Goal: Task Accomplishment & Management: Manage account settings

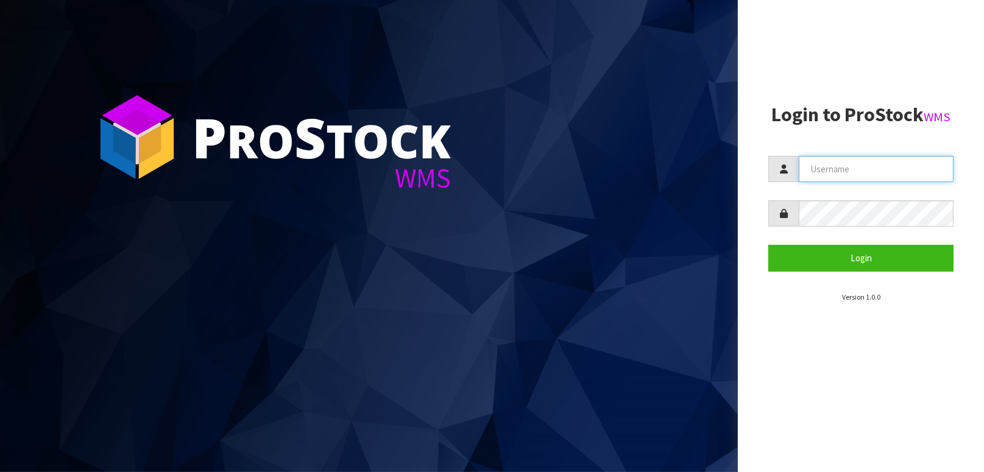
click at [876, 170] on input "text" at bounding box center [876, 169] width 155 height 26
type input "BABW"
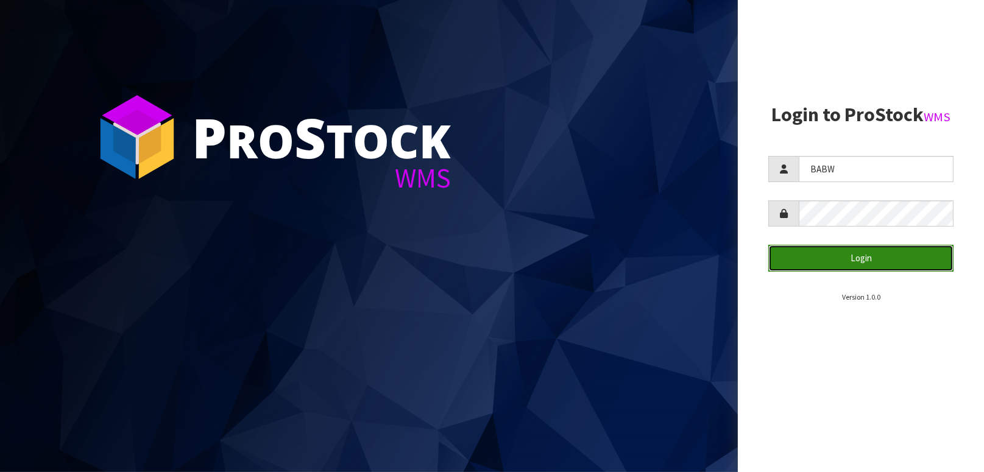
click at [925, 258] on button "Login" at bounding box center [861, 258] width 185 height 26
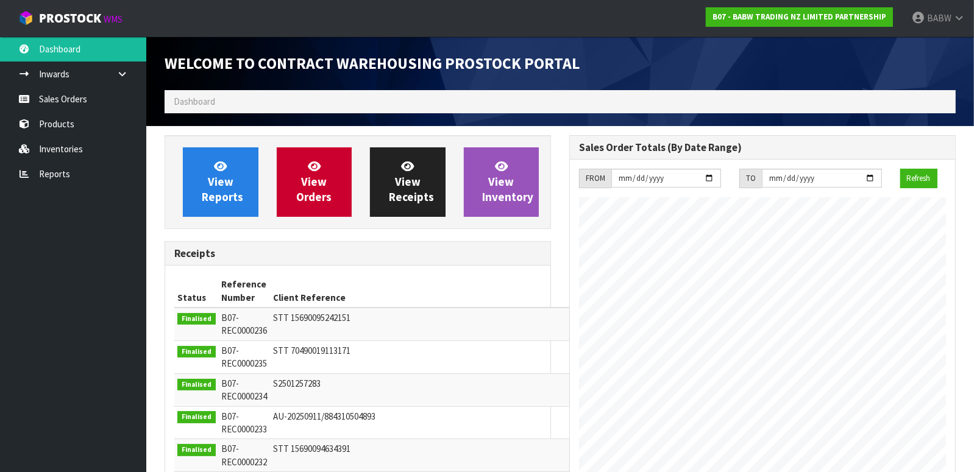
scroll to position [675, 405]
click at [73, 93] on link "Sales Orders" at bounding box center [73, 99] width 146 height 25
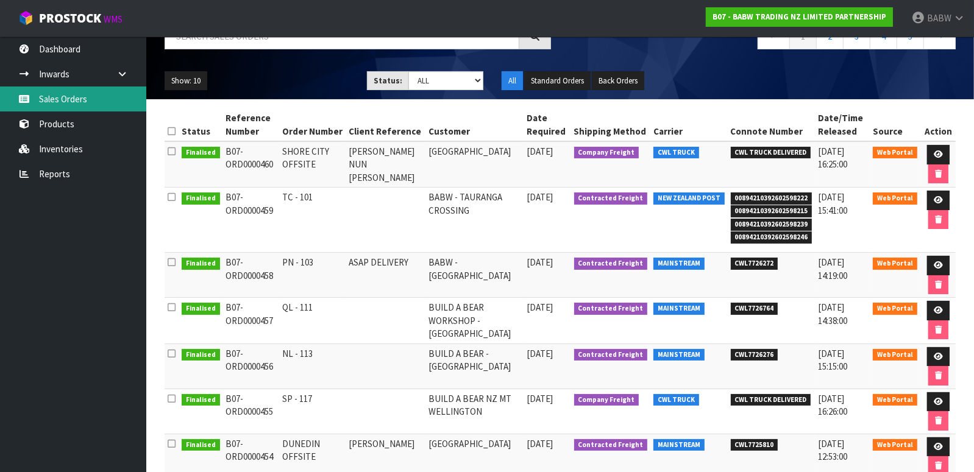
scroll to position [135, 0]
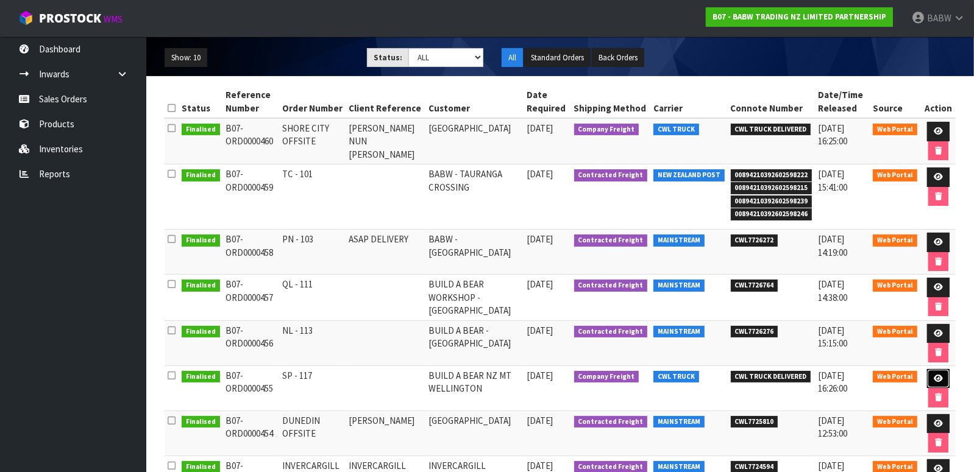
click at [937, 375] on icon at bounding box center [938, 379] width 9 height 8
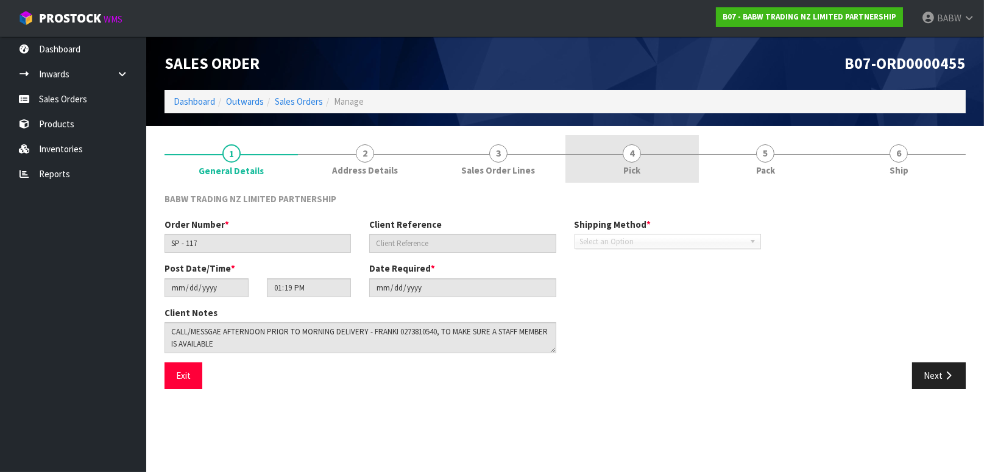
click at [654, 150] on link "4 Pick" at bounding box center [632, 159] width 133 height 48
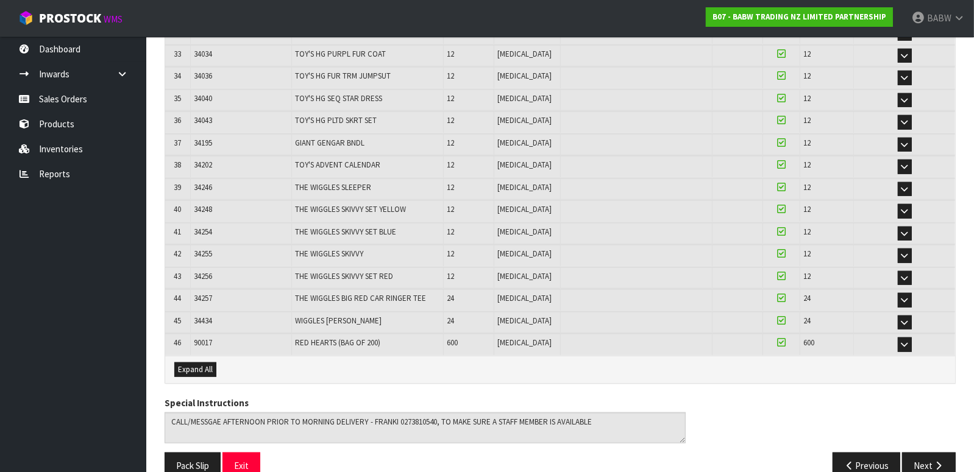
scroll to position [975, 0]
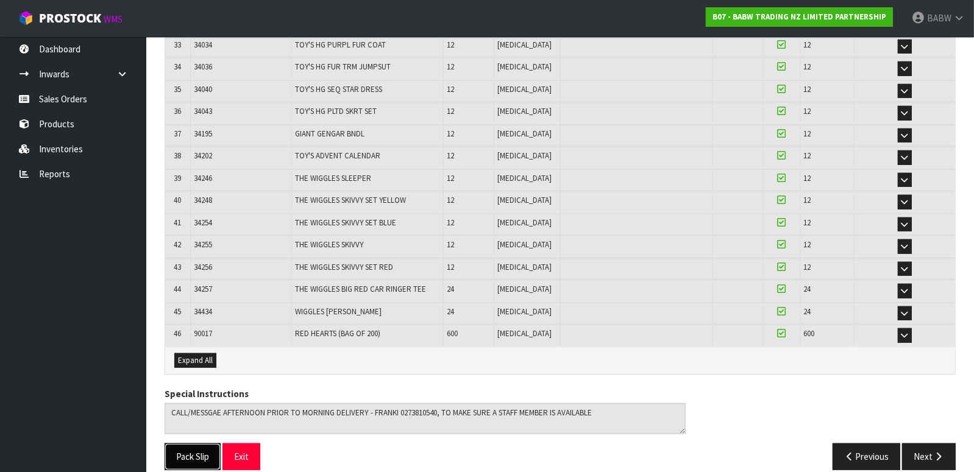
click at [191, 444] on button "Pack Slip" at bounding box center [193, 457] width 56 height 26
click at [96, 321] on ul "Dashboard Inwards Purchase Orders Receipts Sales Orders Products Inventories Re…" at bounding box center [73, 255] width 146 height 436
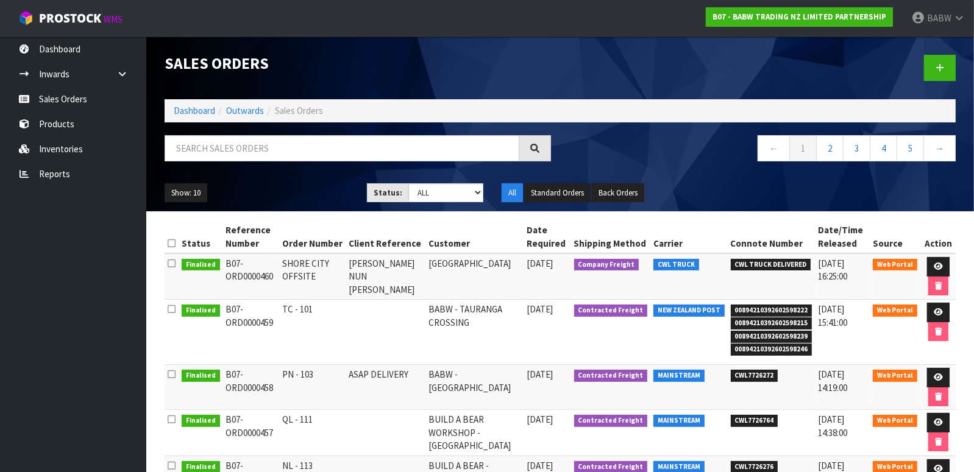
scroll to position [203, 0]
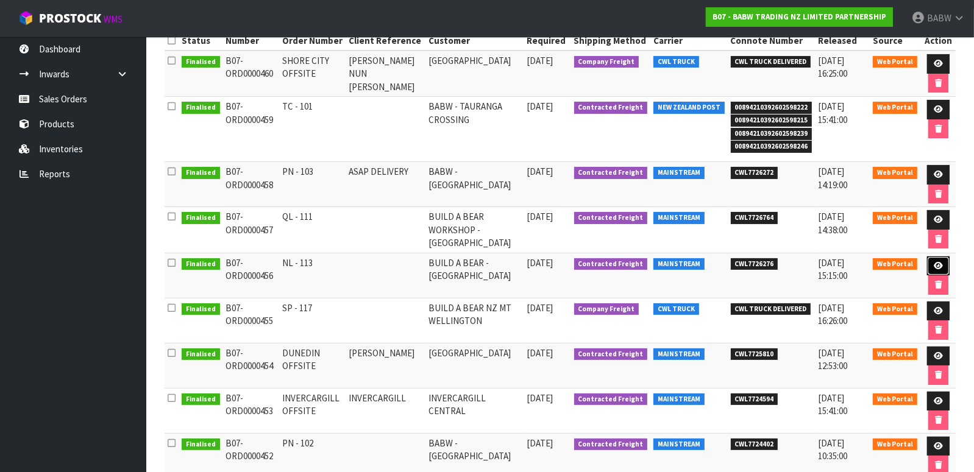
click at [941, 262] on icon at bounding box center [938, 266] width 9 height 8
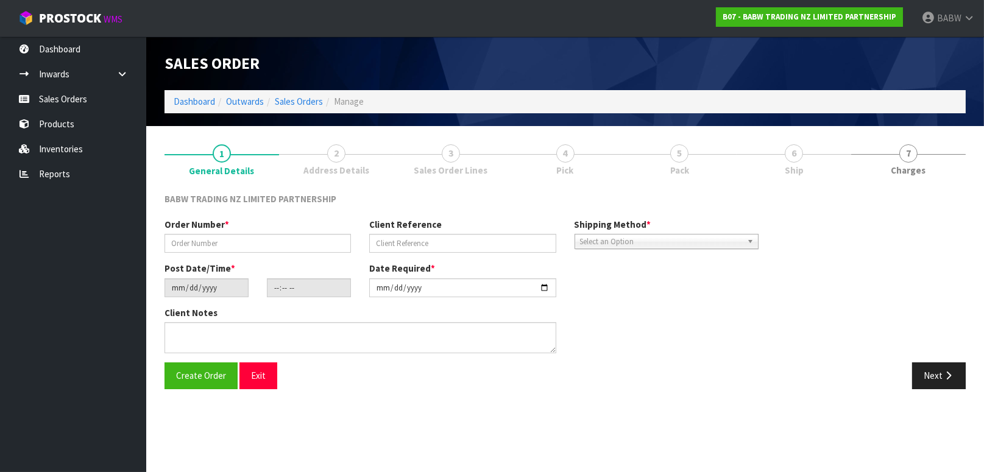
type input "NL - 113"
type input "[DATE]"
type input "13:22:00.000"
type input "[DATE]"
type textarea "DELIVER BETWEEN 8AM AND 8.30AM CALL - [PERSON_NAME] ON [PHONE_NUMBER] AFTERNOON…"
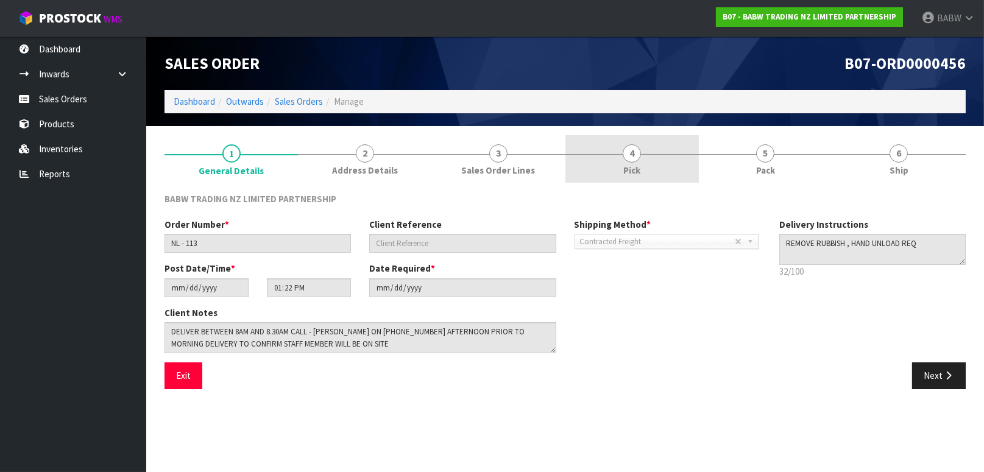
click at [636, 162] on link "4 Pick" at bounding box center [632, 159] width 133 height 48
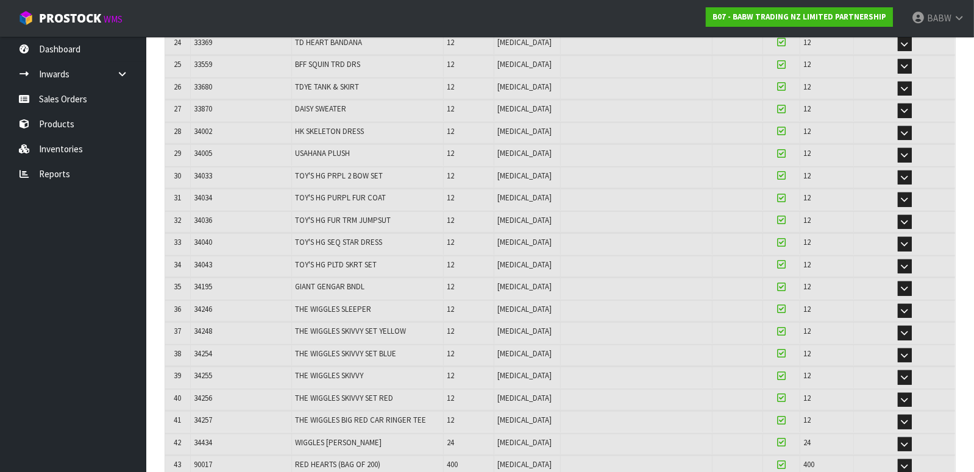
scroll to position [922, 0]
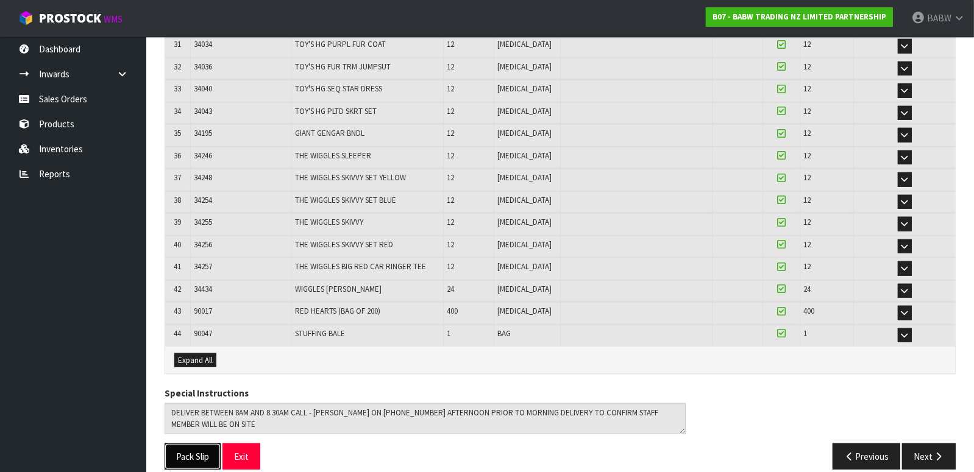
click at [179, 444] on button "Pack Slip" at bounding box center [193, 457] width 56 height 26
click at [48, 97] on link "Sales Orders" at bounding box center [73, 99] width 146 height 25
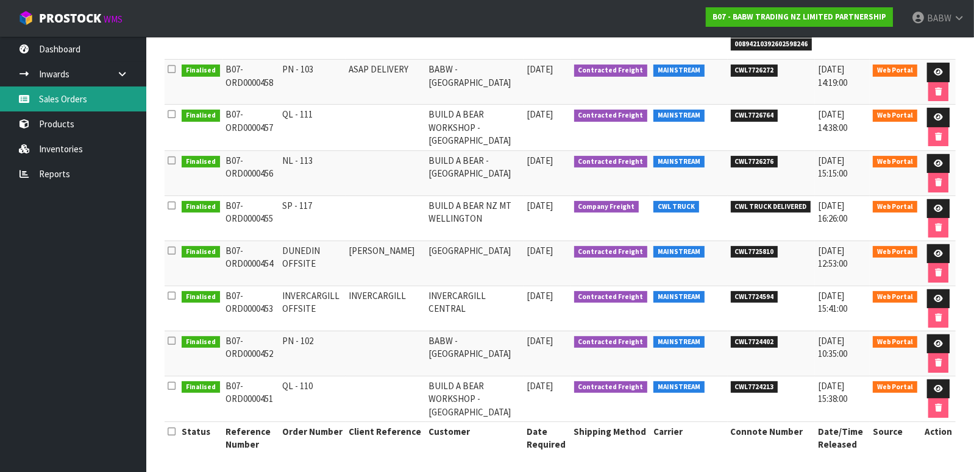
scroll to position [238, 0]
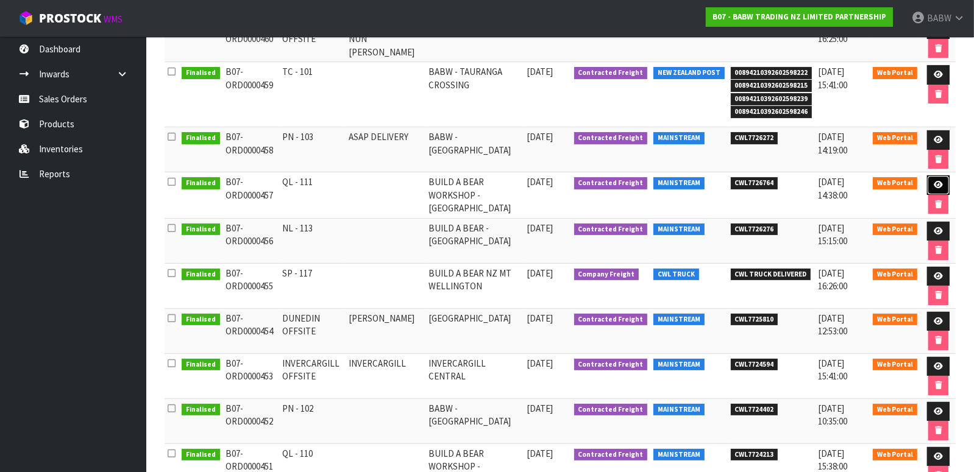
click at [936, 181] on icon at bounding box center [938, 185] width 9 height 8
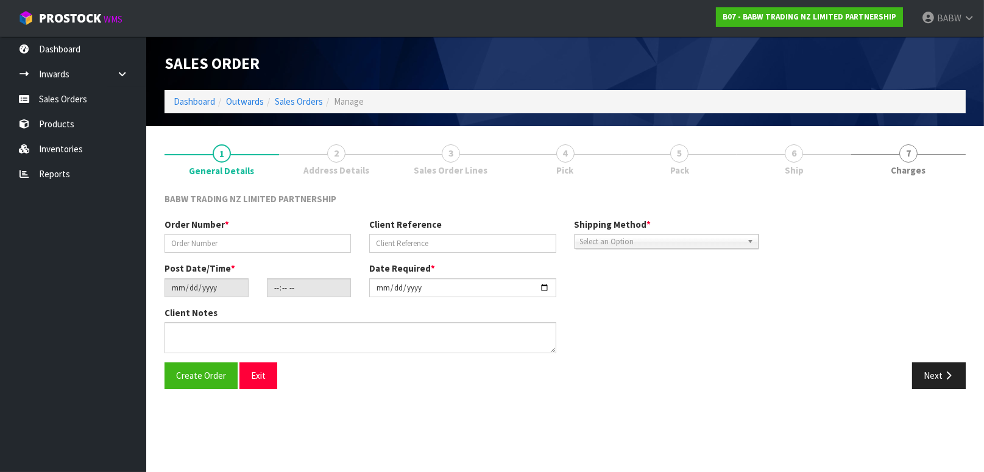
type input "QL - 111"
type input "[DATE]"
type input "17:24:00.000"
type input "[DATE]"
type textarea "DELIVER BETWEEN 8AM AND 8.30AM CALL - [PERSON_NAME] ON [PHONE_NUMBER] AFTERNOON…"
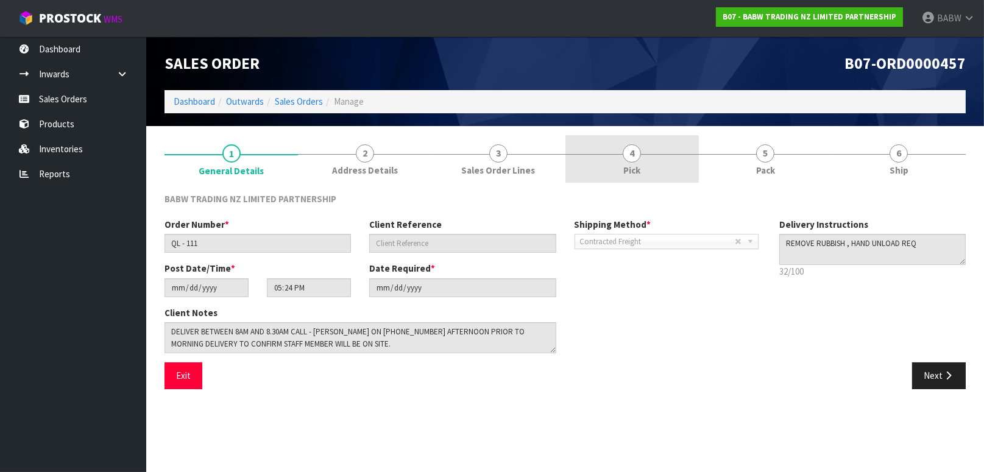
click at [643, 157] on link "4 Pick" at bounding box center [632, 159] width 133 height 48
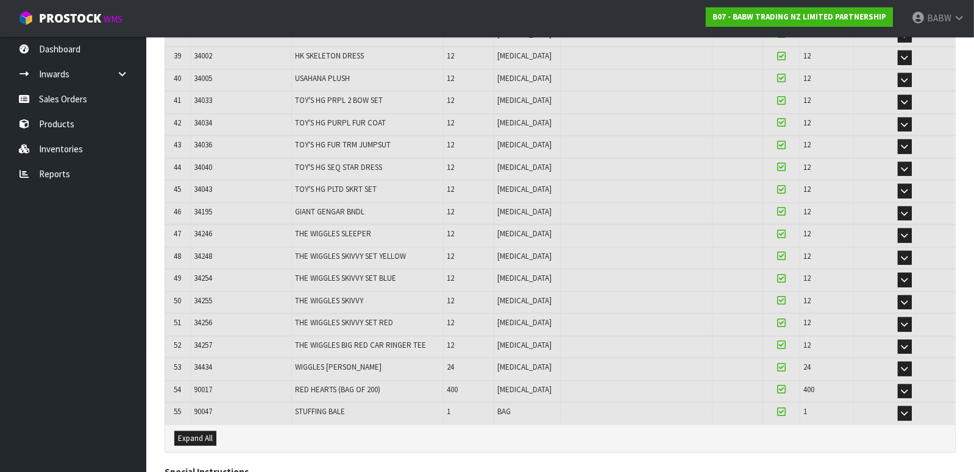
scroll to position [1163, 0]
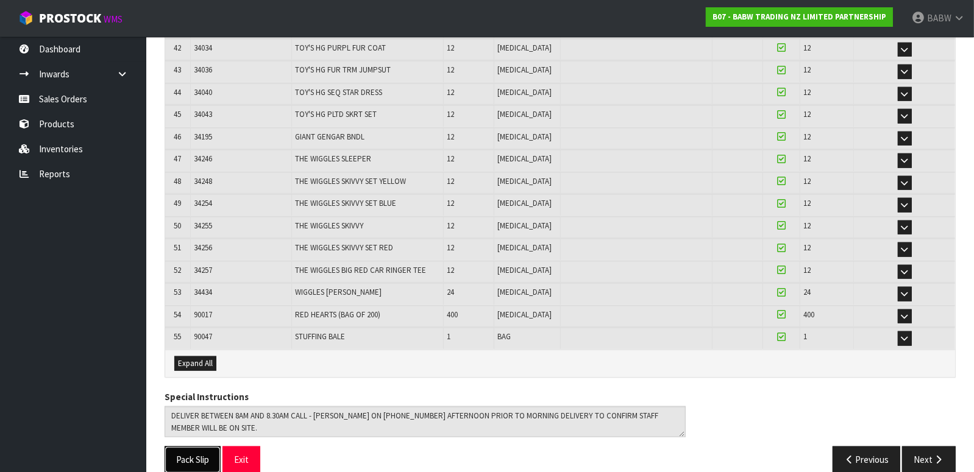
click at [186, 447] on button "Pack Slip" at bounding box center [193, 460] width 56 height 26
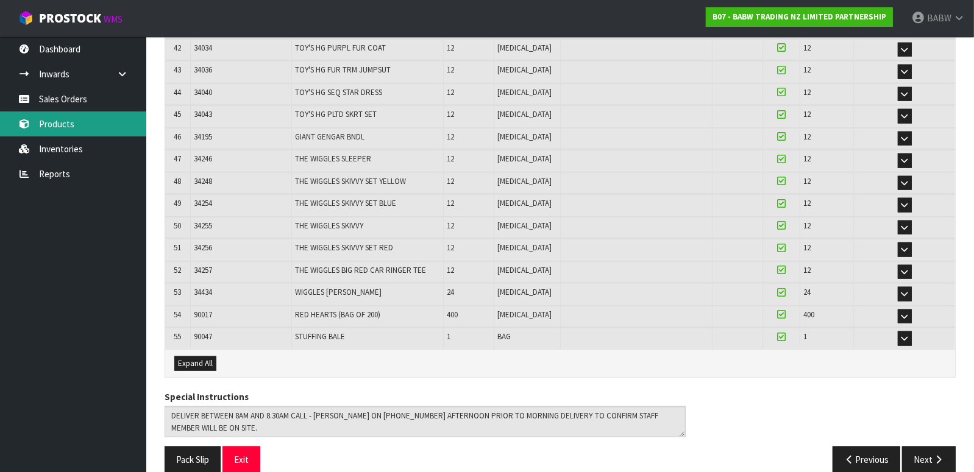
drag, startPoint x: 62, startPoint y: 236, endPoint x: 48, endPoint y: 126, distance: 111.2
click at [62, 236] on ul "Dashboard Inwards Purchase Orders Receipts Sales Orders Products Inventories Re…" at bounding box center [73, 255] width 146 height 436
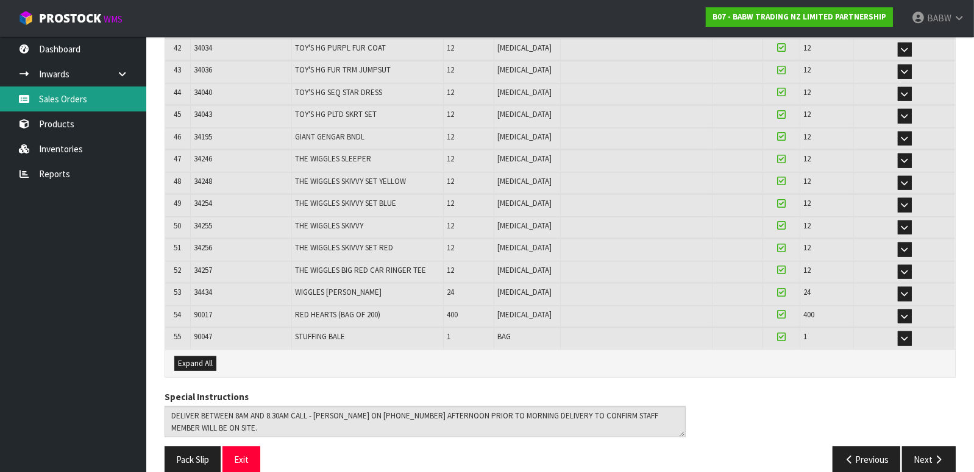
click at [55, 94] on link "Sales Orders" at bounding box center [73, 99] width 146 height 25
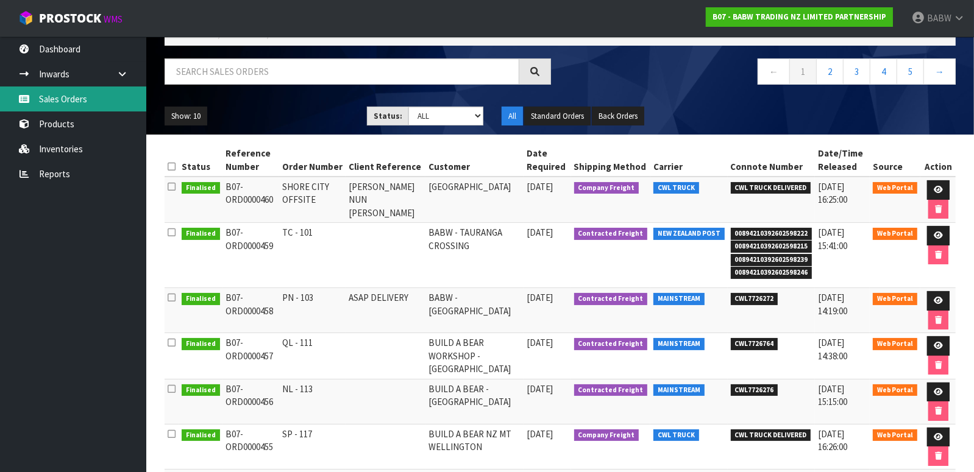
scroll to position [135, 0]
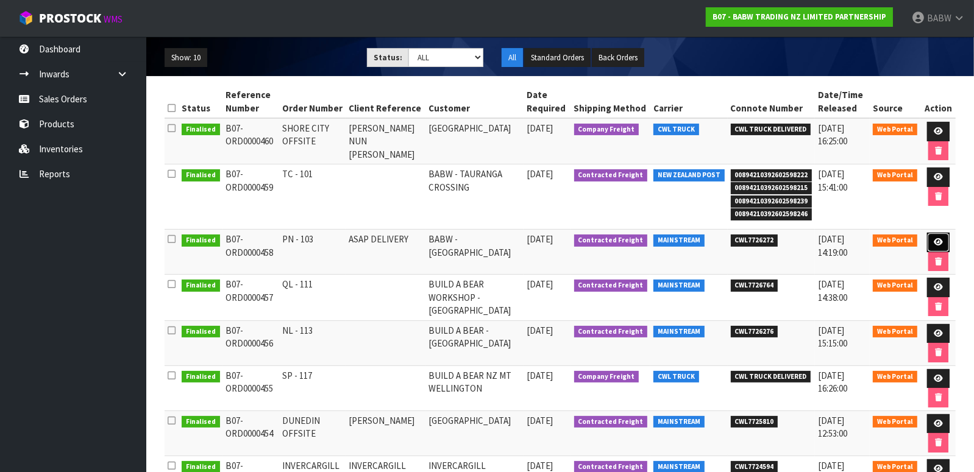
click at [937, 240] on icon at bounding box center [938, 242] width 9 height 8
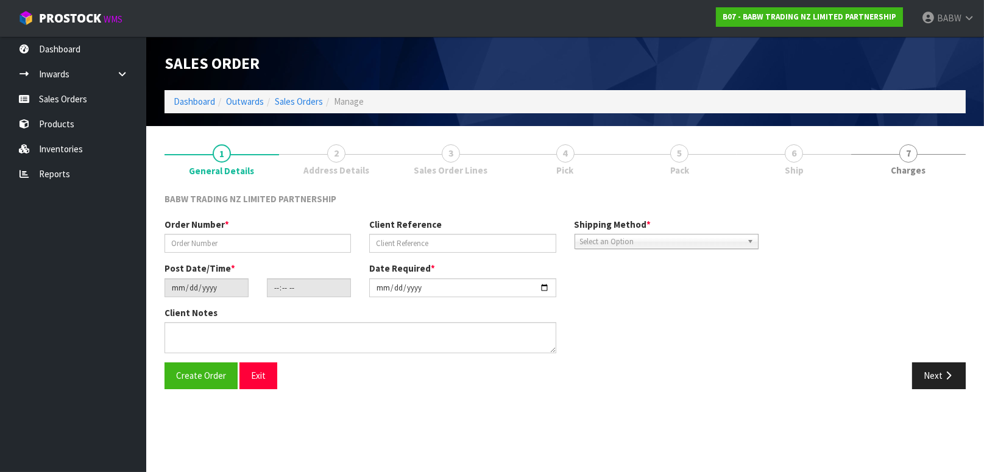
type input "PN - 103"
type input "ASAP DELIVERY"
type input "[DATE]"
type input "13:28:00.000"
type input "[DATE]"
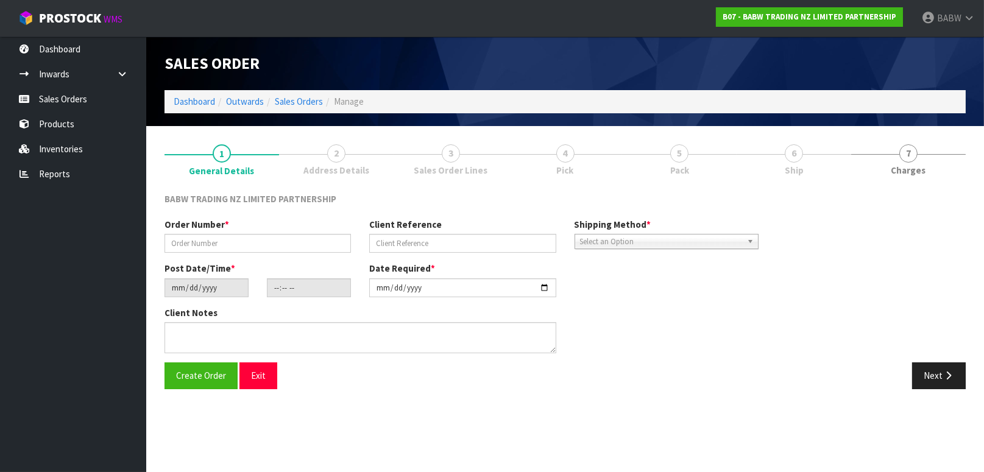
type textarea "CONTACT AS FOLLOWS: TE ARAWA AKURANGI [PHONE_NUMBER] URGENT"
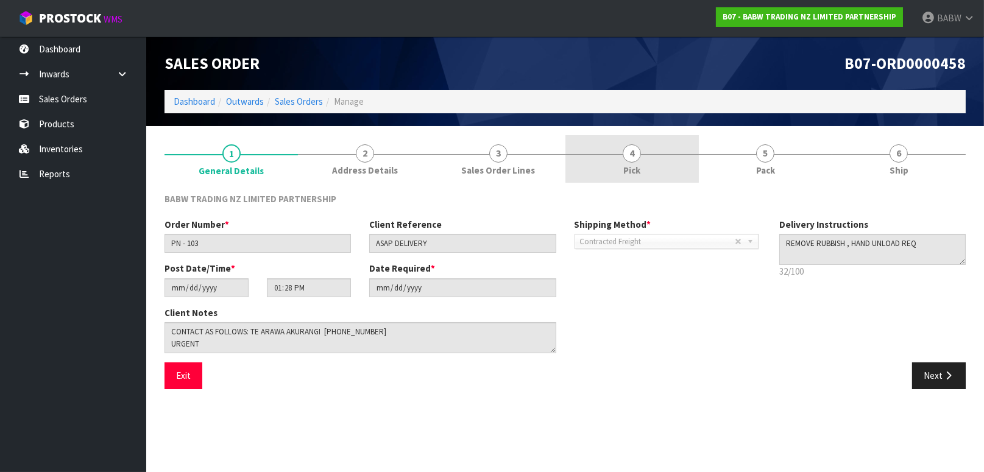
click at [615, 161] on link "4 Pick" at bounding box center [632, 159] width 133 height 48
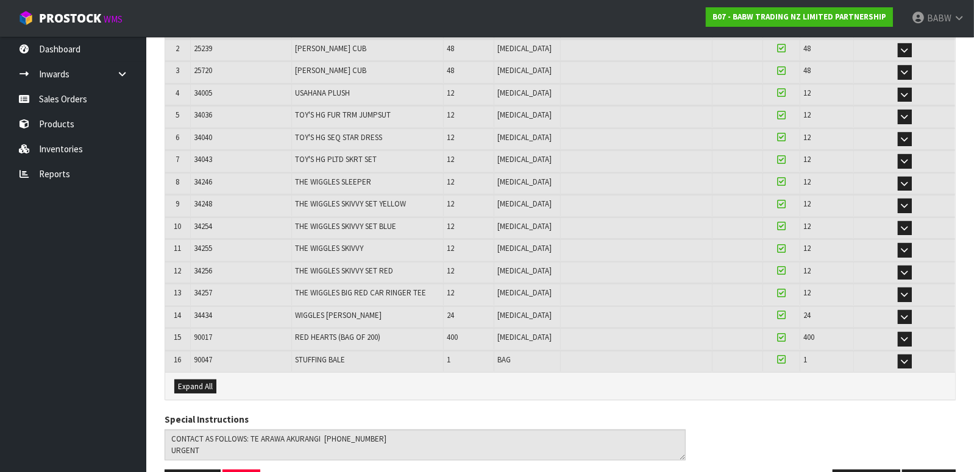
scroll to position [309, 0]
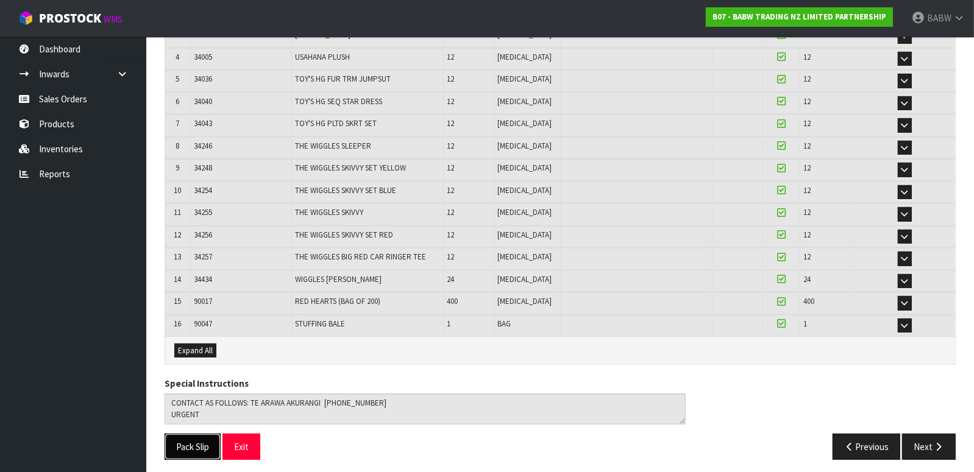
click at [186, 444] on button "Pack Slip" at bounding box center [193, 447] width 56 height 26
click at [82, 101] on link "Sales Orders" at bounding box center [73, 99] width 146 height 25
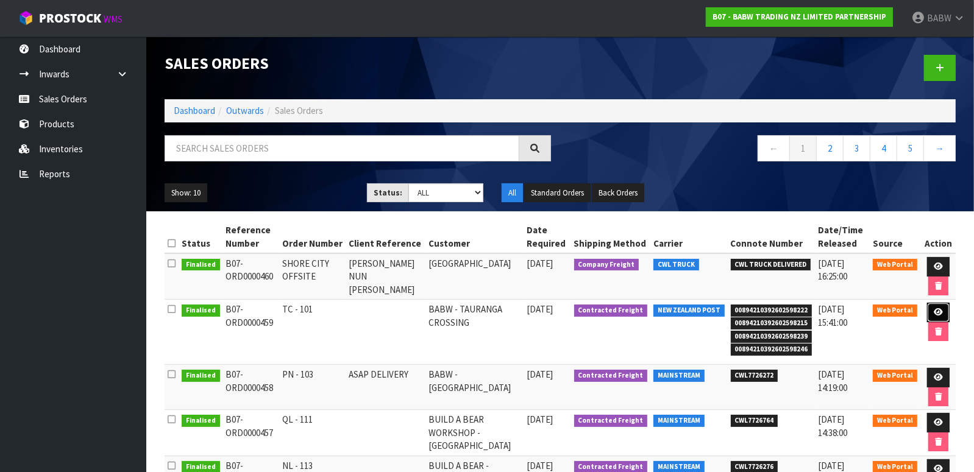
click at [936, 305] on link at bounding box center [938, 313] width 23 height 20
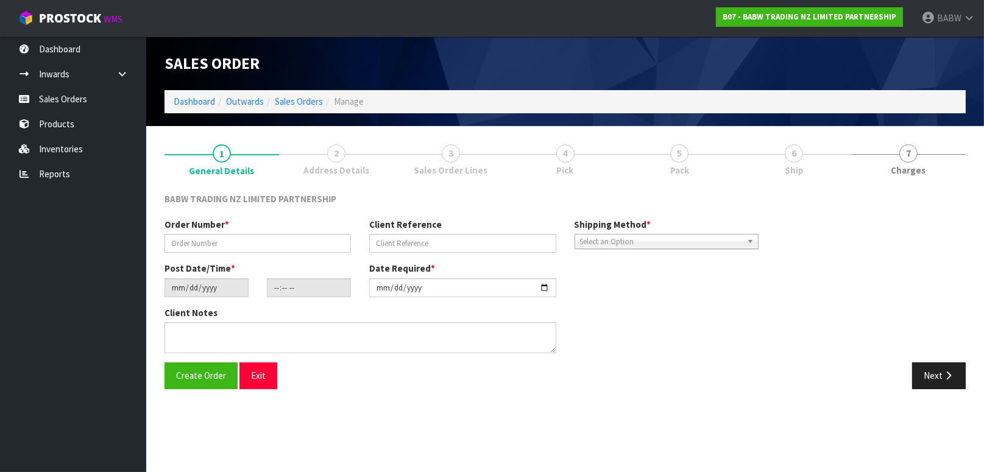
type input "TC - 101"
type input "[DATE]"
type input "14:17:00.000"
type input "[DATE]"
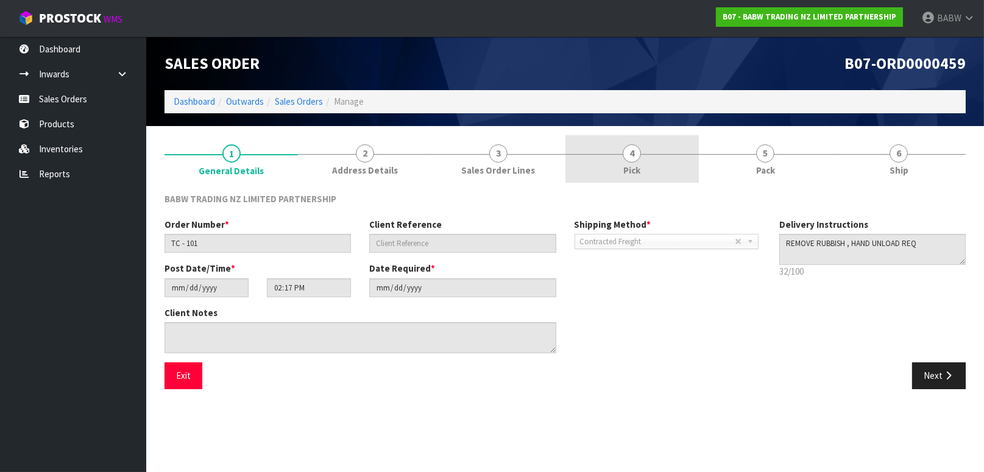
click at [637, 158] on span "4" at bounding box center [632, 153] width 18 height 18
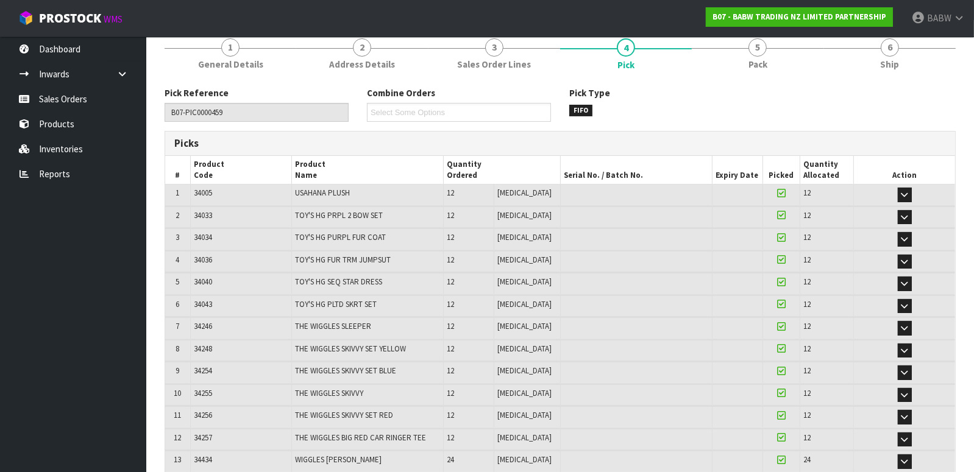
scroll to position [265, 0]
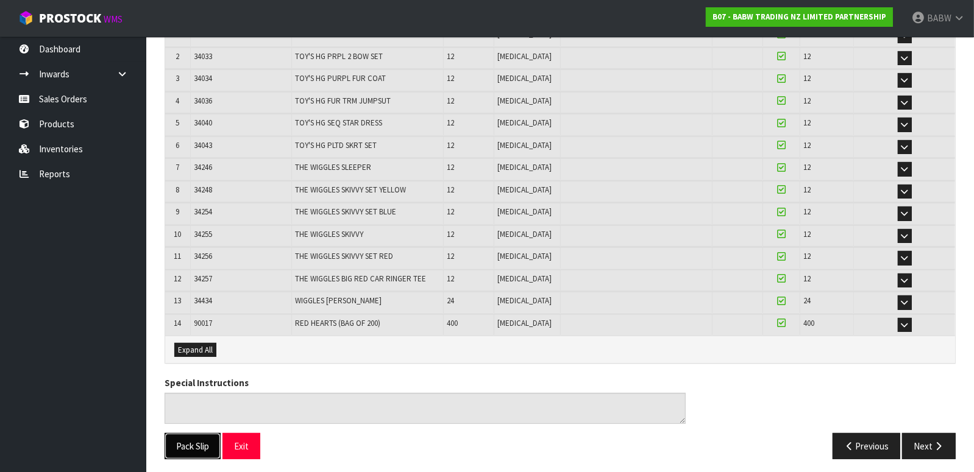
drag, startPoint x: 181, startPoint y: 441, endPoint x: 216, endPoint y: 427, distance: 38.0
click at [182, 441] on button "Pack Slip" at bounding box center [193, 446] width 56 height 26
click at [249, 446] on button "Exit" at bounding box center [241, 446] width 38 height 26
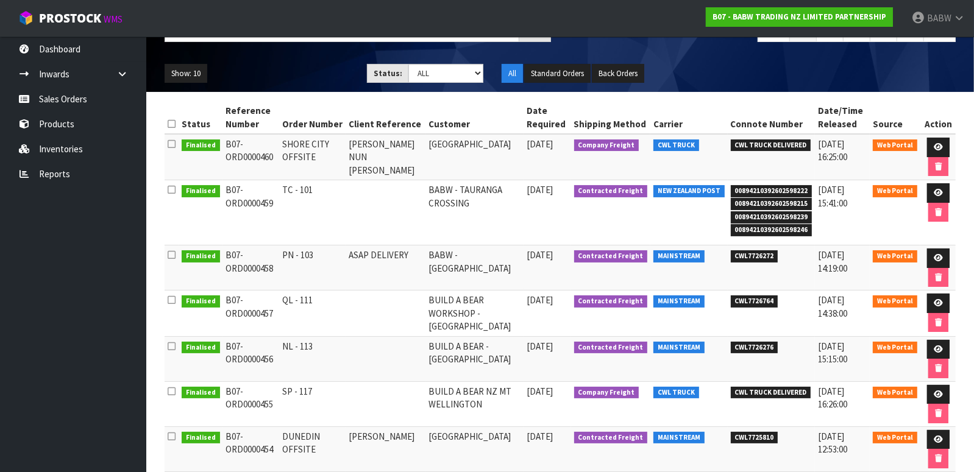
scroll to position [271, 0]
